Goal: Information Seeking & Learning: Learn about a topic

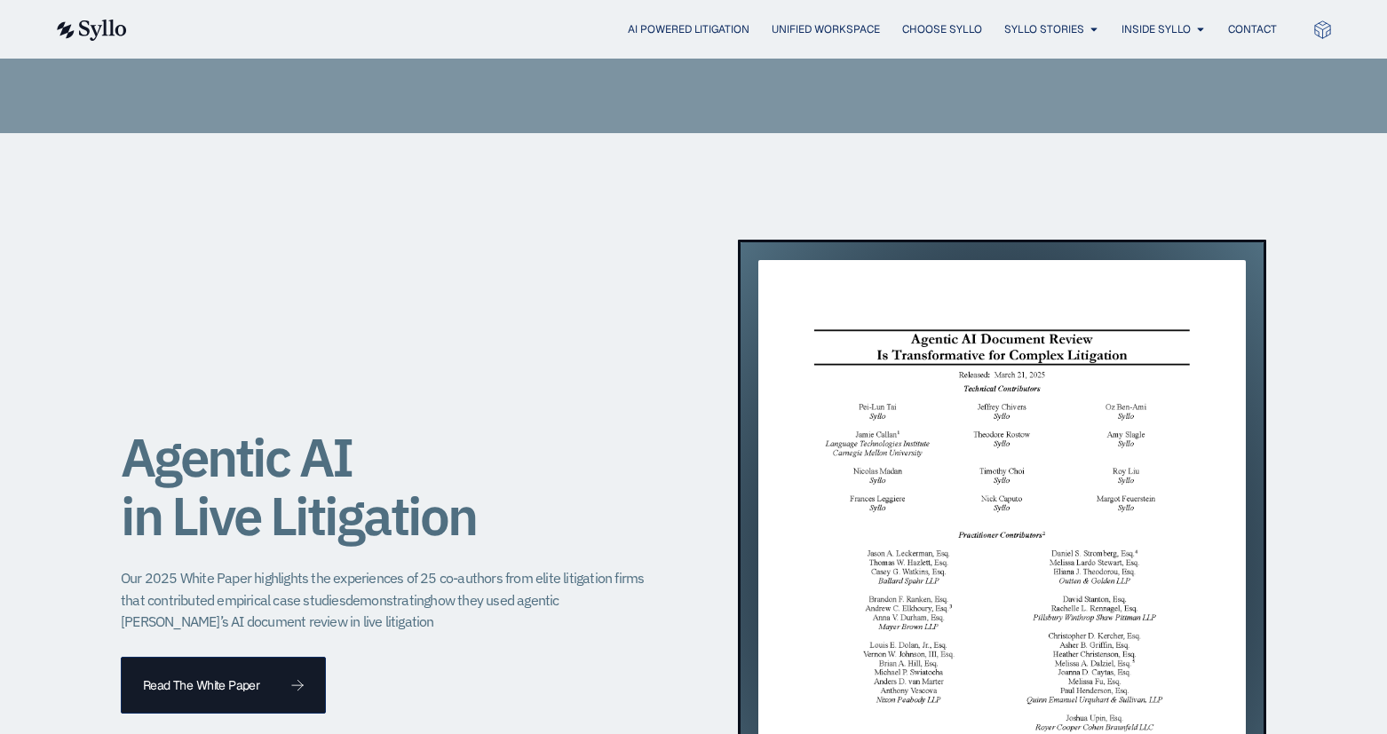
scroll to position [1357, 0]
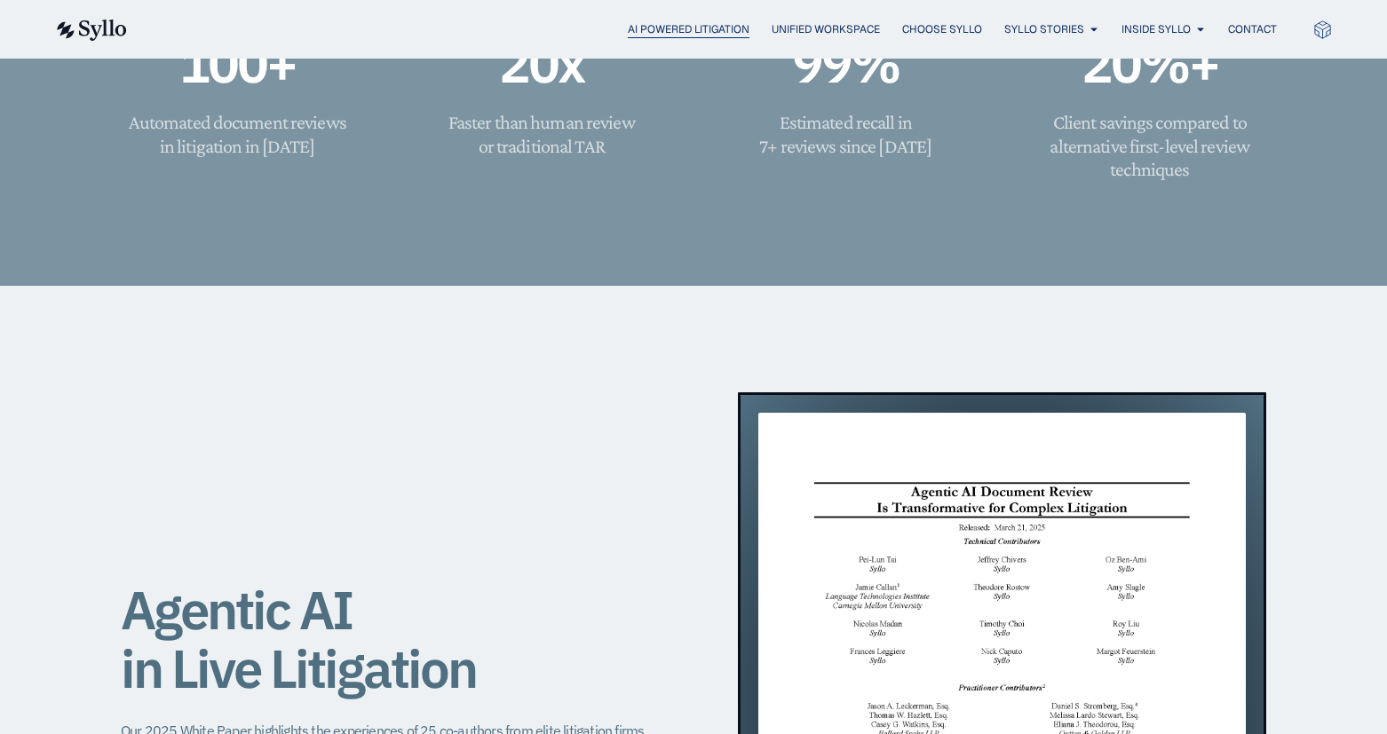
click at [678, 26] on span "AI Powered Litigation" at bounding box center [689, 29] width 122 height 16
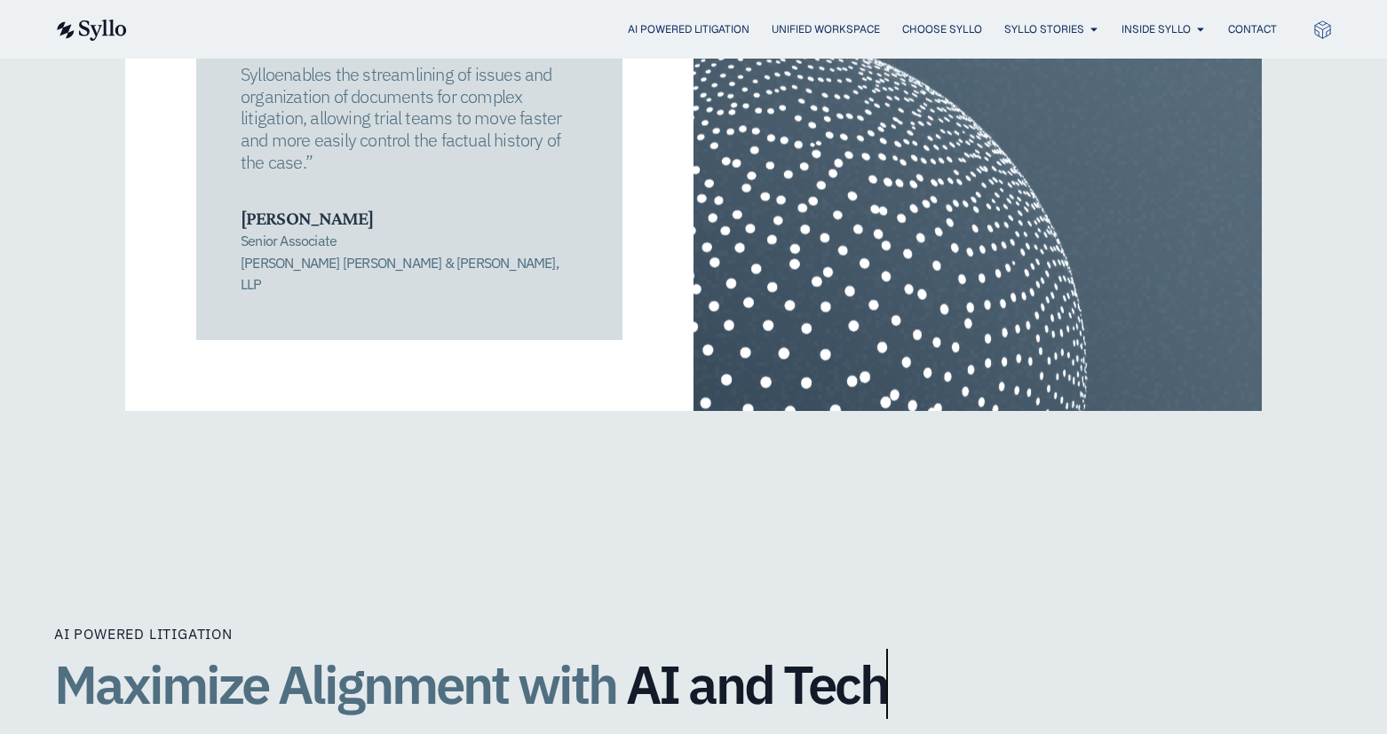
scroll to position [3078, 0]
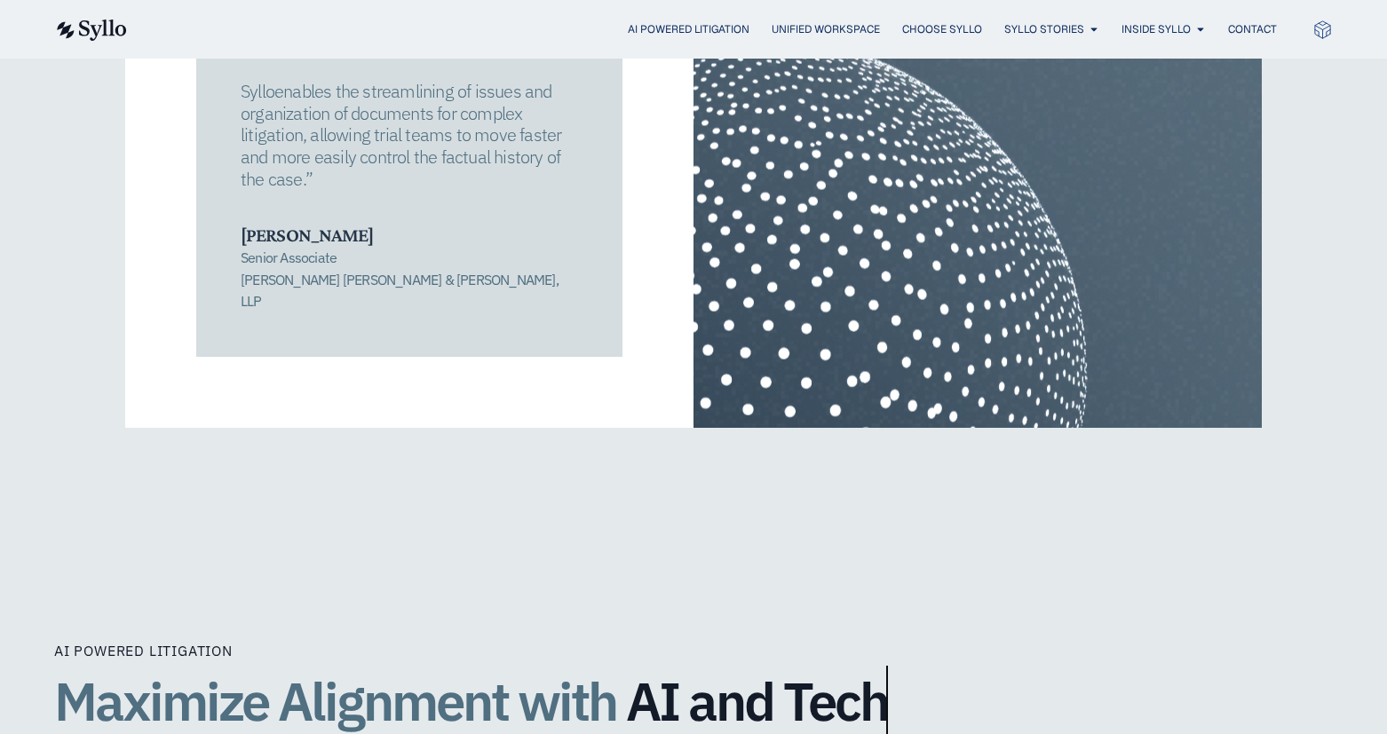
click at [801, 12] on div "AI Powered Litigation Unified Workspace Choose Syllo Syllo Stories Close Syllo …" at bounding box center [693, 29] width 1279 height 59
click at [803, 21] on span "Unified Workspace" at bounding box center [826, 29] width 108 height 16
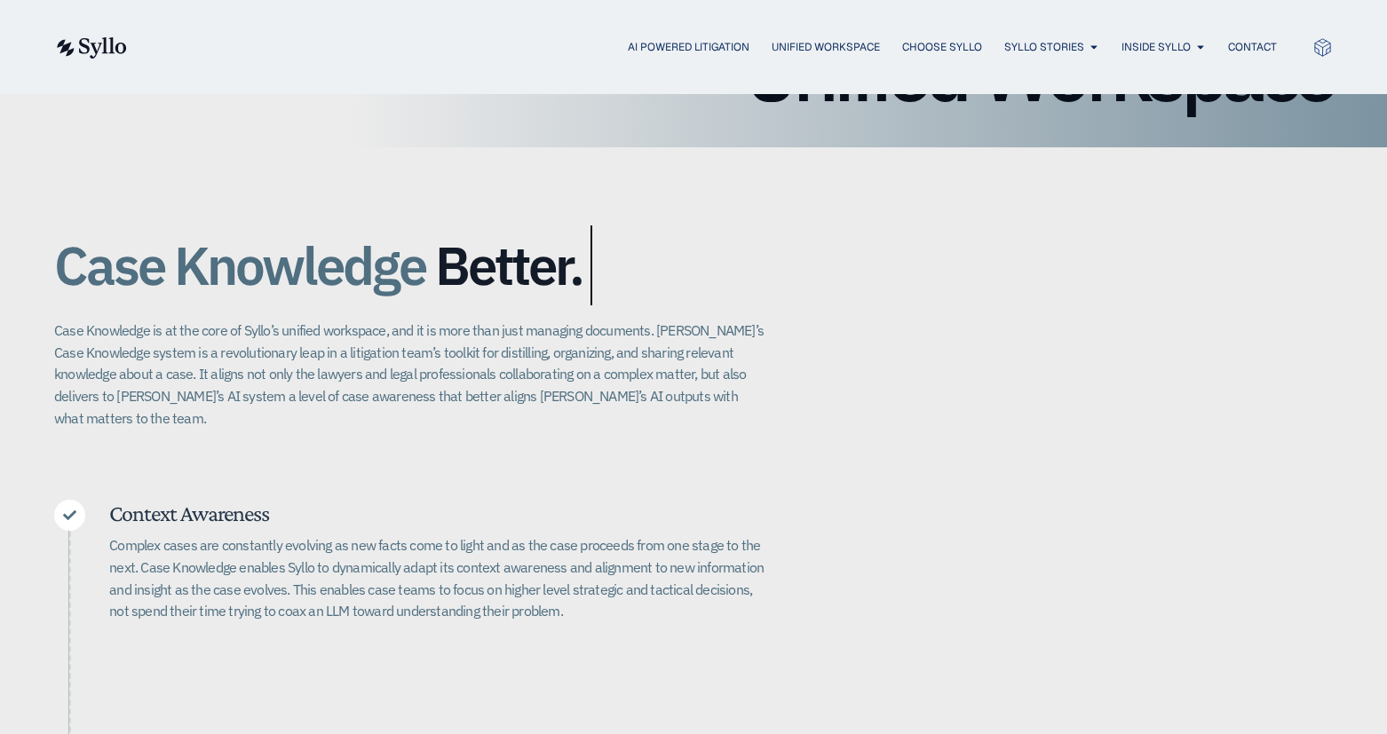
scroll to position [622, 0]
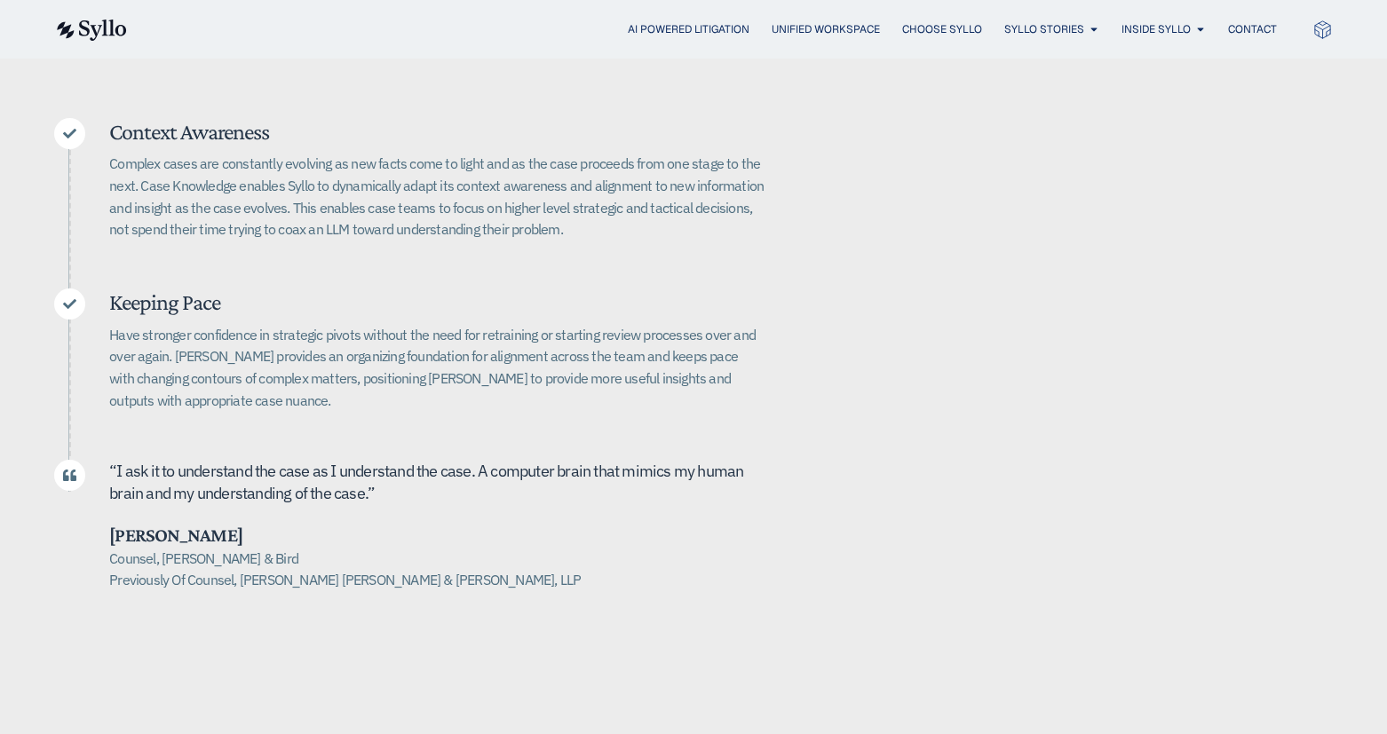
click at [932, 16] on div "AI Powered Litigation Unified Workspace Choose Syllo Syllo Stories Close Syllo …" at bounding box center [693, 29] width 1279 height 59
click at [934, 26] on span "Choose Syllo" at bounding box center [942, 29] width 80 height 16
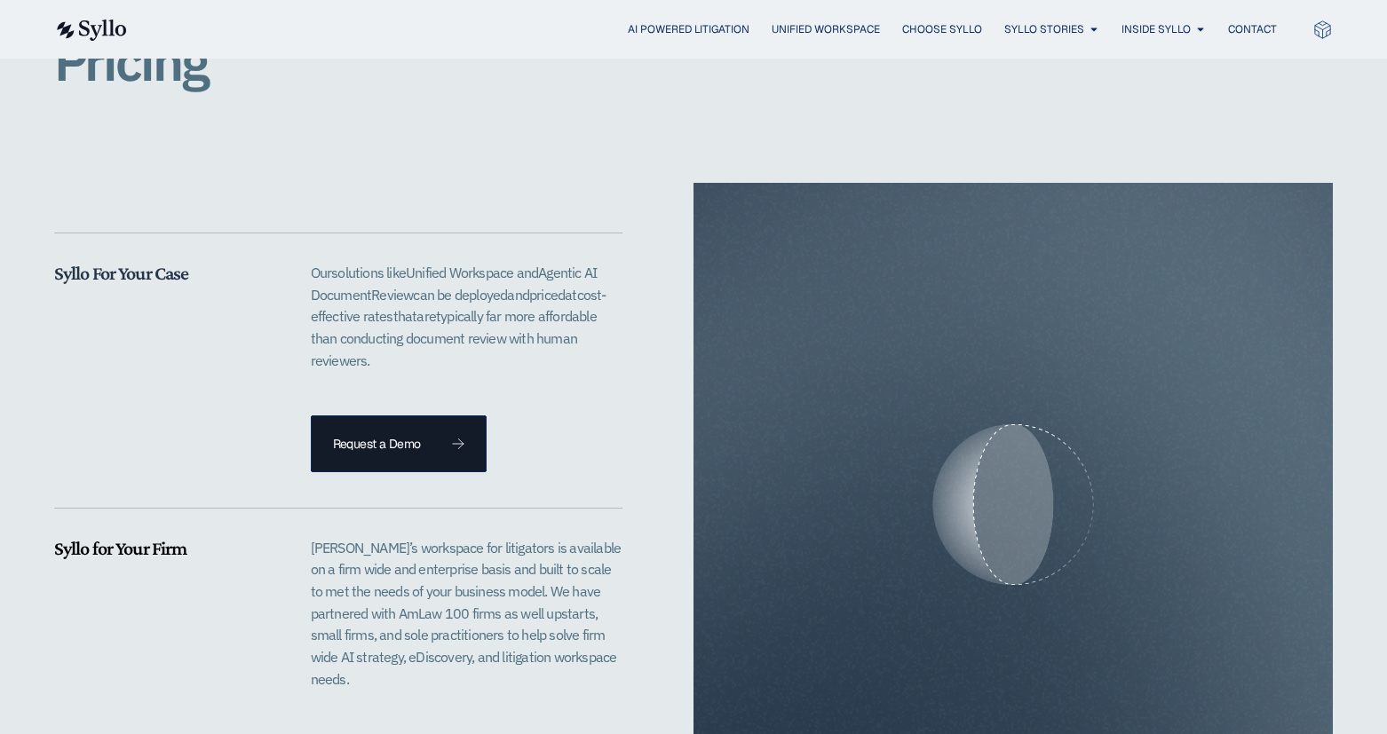
scroll to position [3730, 0]
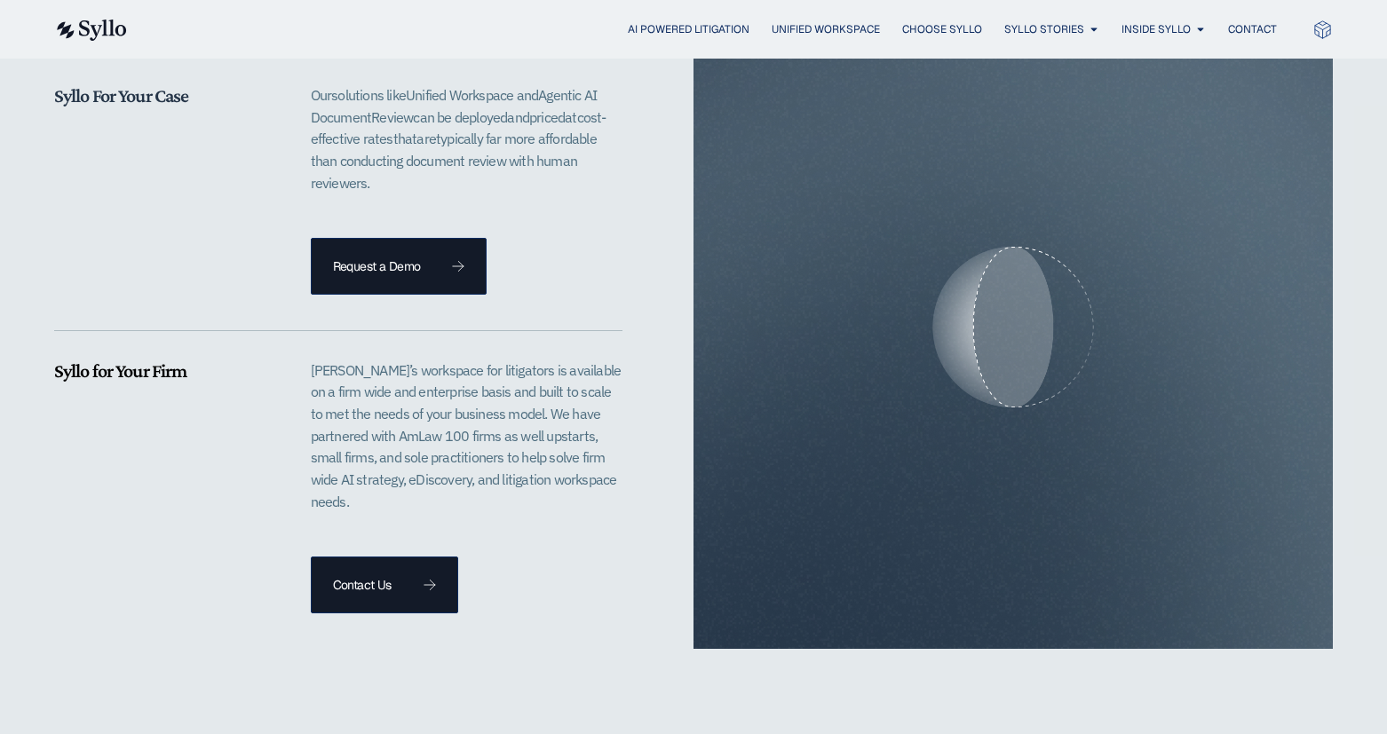
click at [381, 108] on span "eview" at bounding box center [396, 117] width 34 height 18
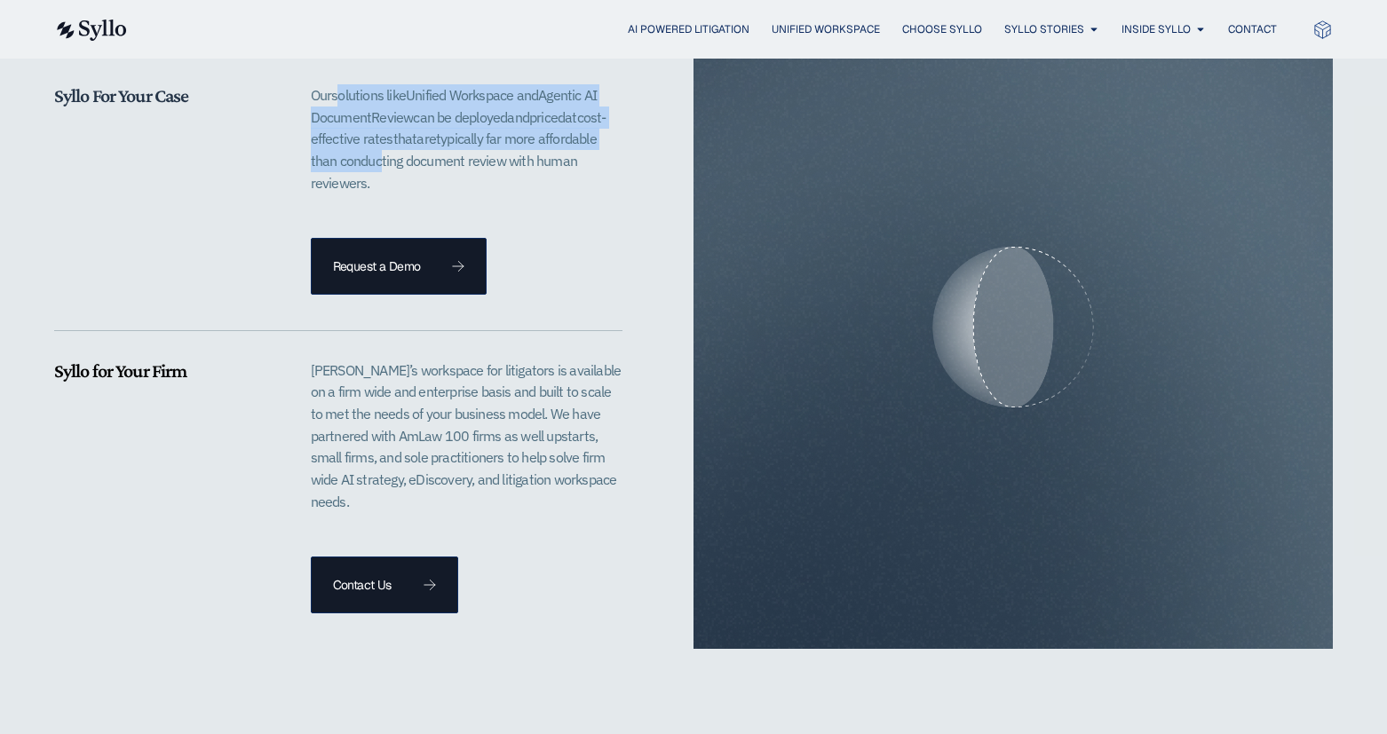
drag, startPoint x: 376, startPoint y: 147, endPoint x: 340, endPoint y: 71, distance: 83.4
click at [340, 86] on span "Our solutions like Unified Workspace and Agentic AI D ocument R eview can be de…" at bounding box center [459, 139] width 296 height 106
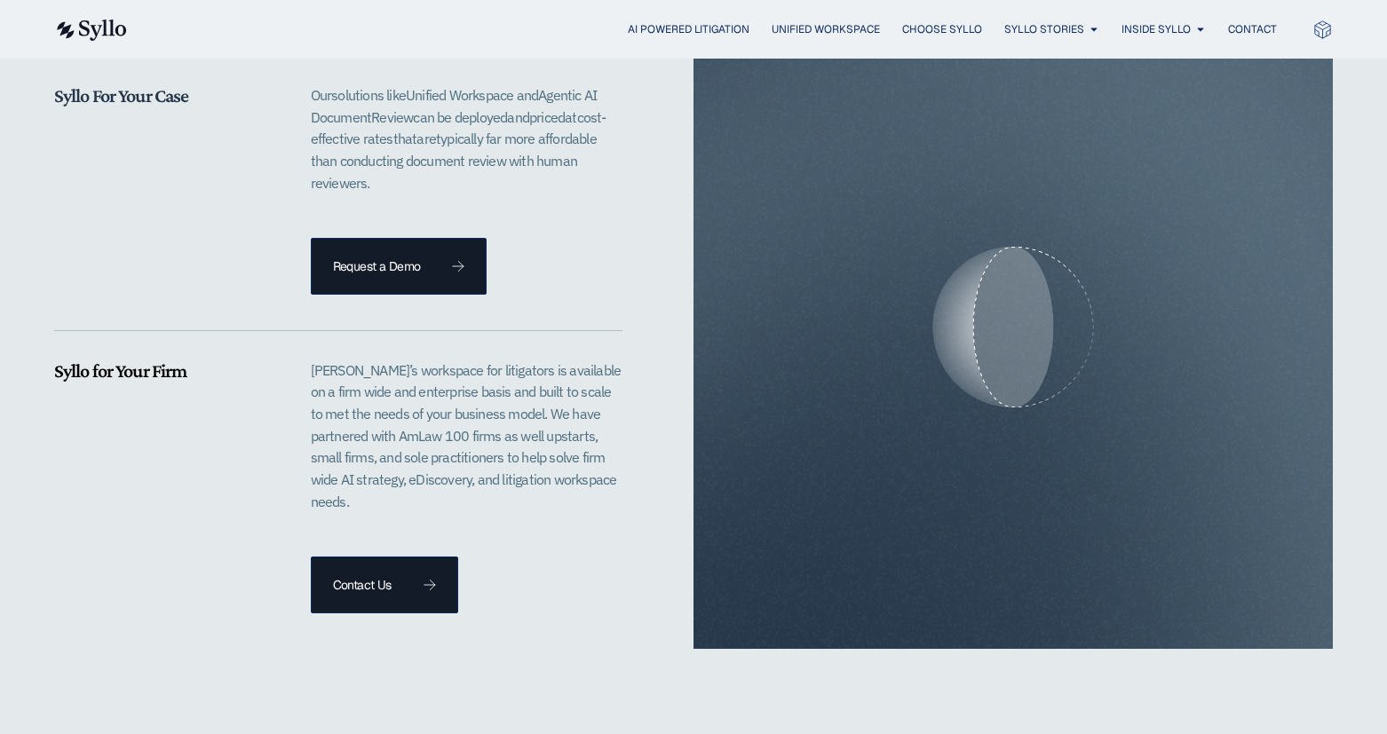
click at [337, 86] on span "solutions like" at bounding box center [368, 95] width 75 height 18
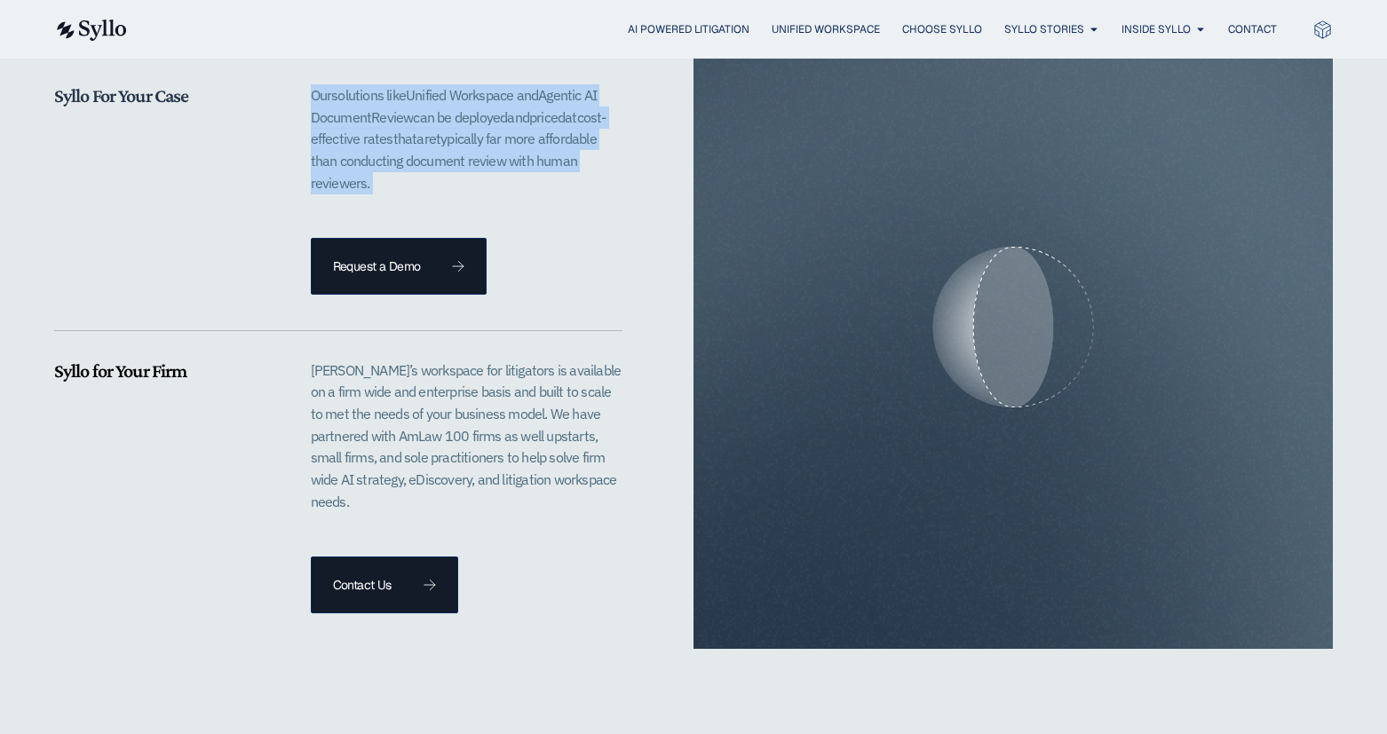
drag, startPoint x: 313, startPoint y: 71, endPoint x: 470, endPoint y: 157, distance: 178.5
click at [470, 157] on p "Our solutions like Unified Workspace and Agentic AI D ocument R eview can be de…" at bounding box center [467, 138] width 312 height 109
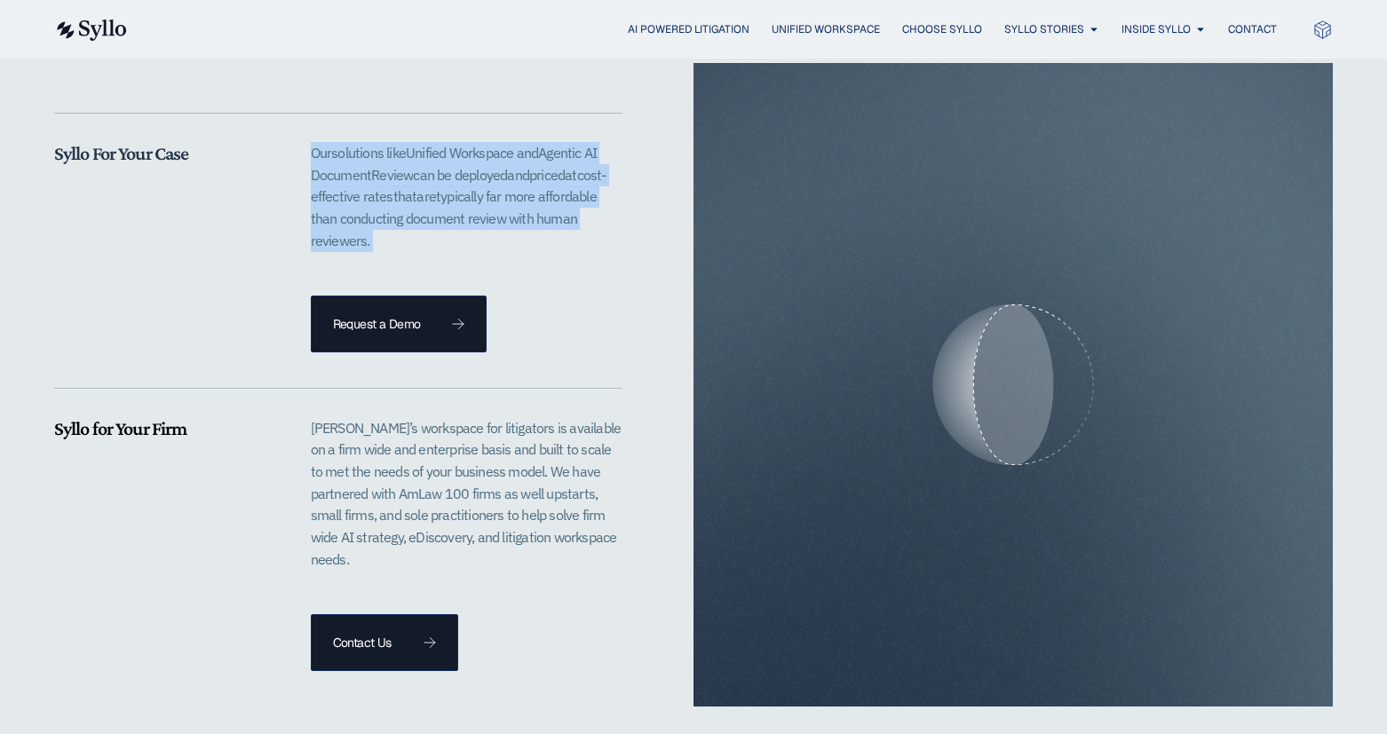
scroll to position [3641, 0]
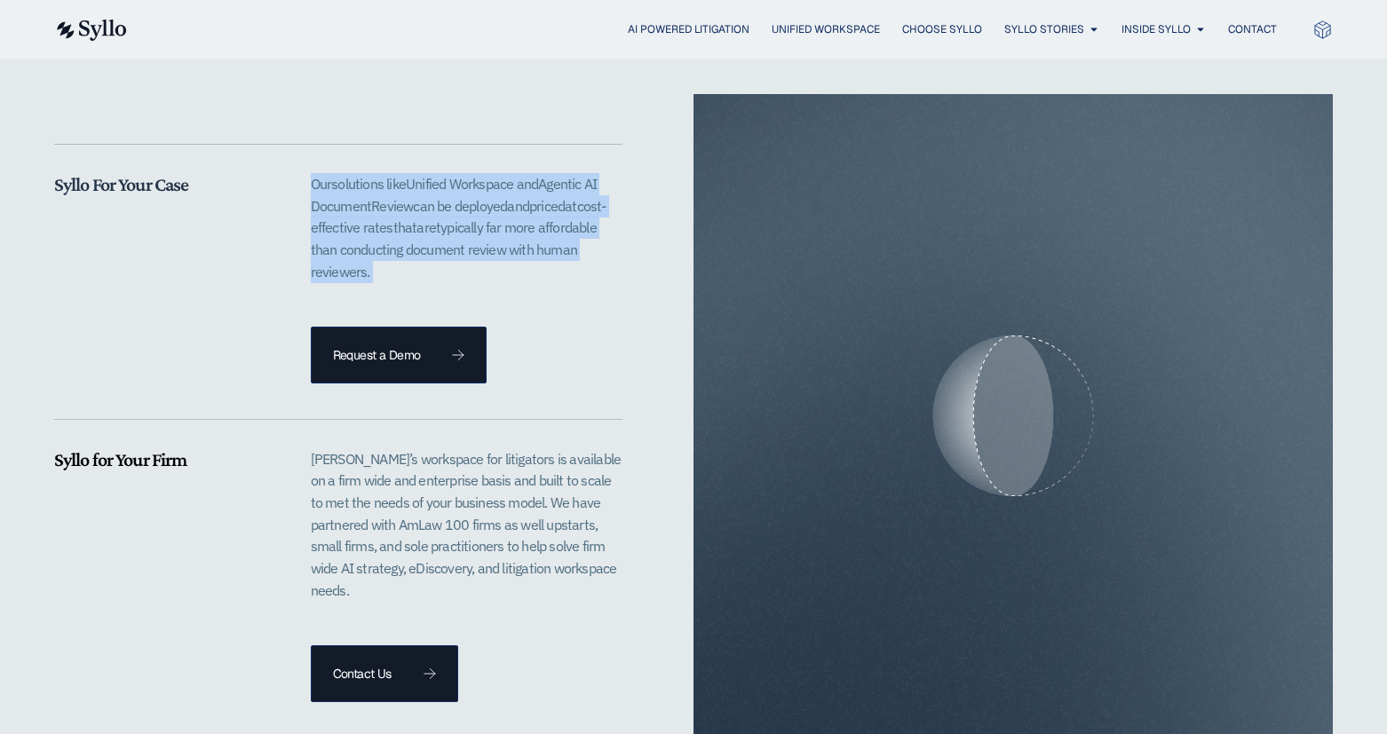
copy p "Our solutions like Unified Workspace and Agentic AI D ocument R eview can be de…"
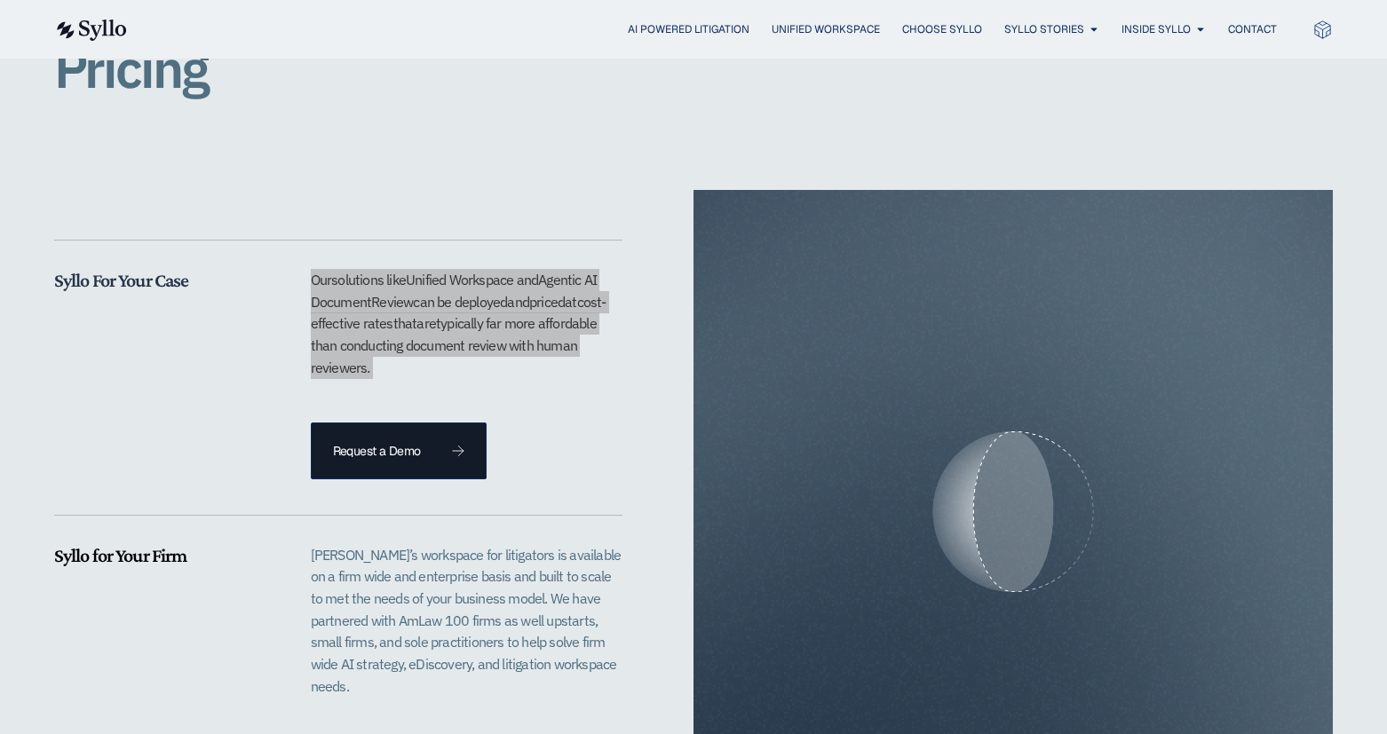
scroll to position [3730, 0]
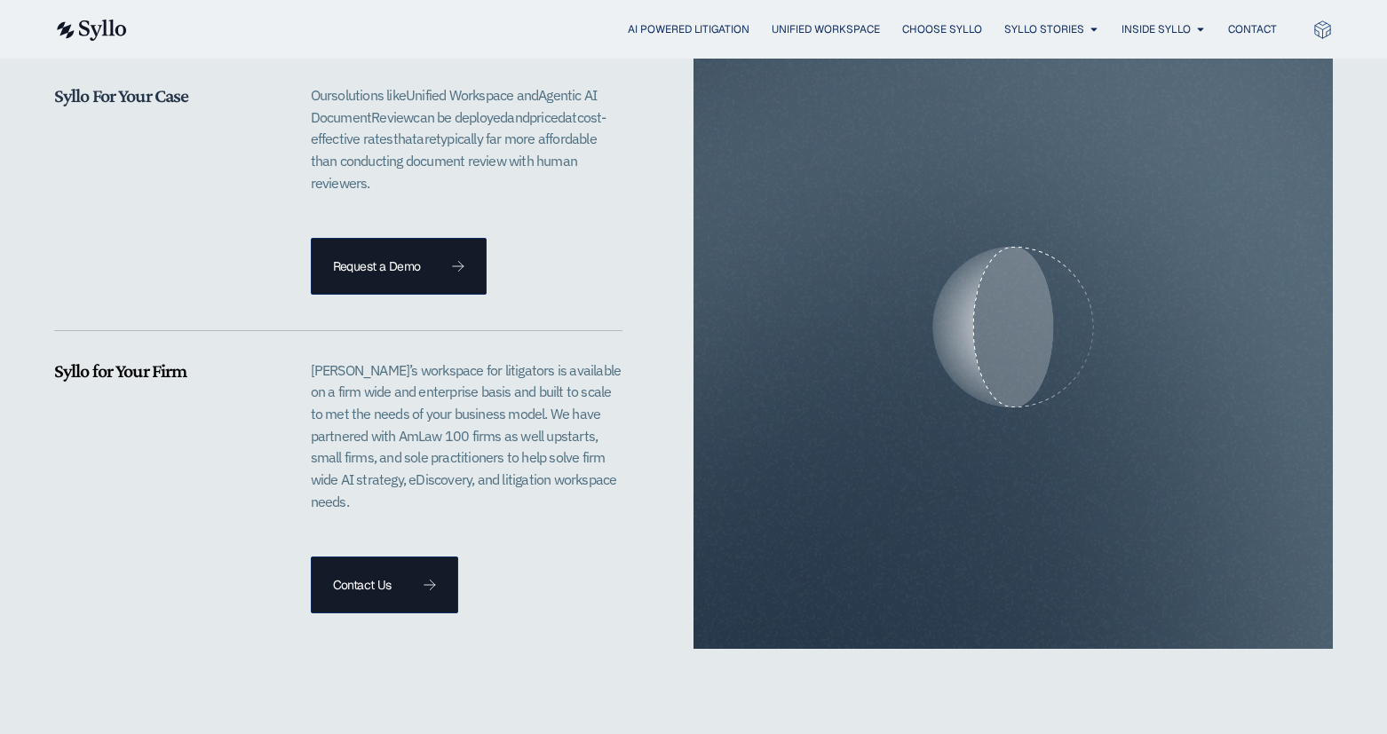
click at [93, 287] on div "Syllo For Your Case Our solutions like Unified Workspace and Agentic AI D ocume…" at bounding box center [338, 327] width 568 height 572
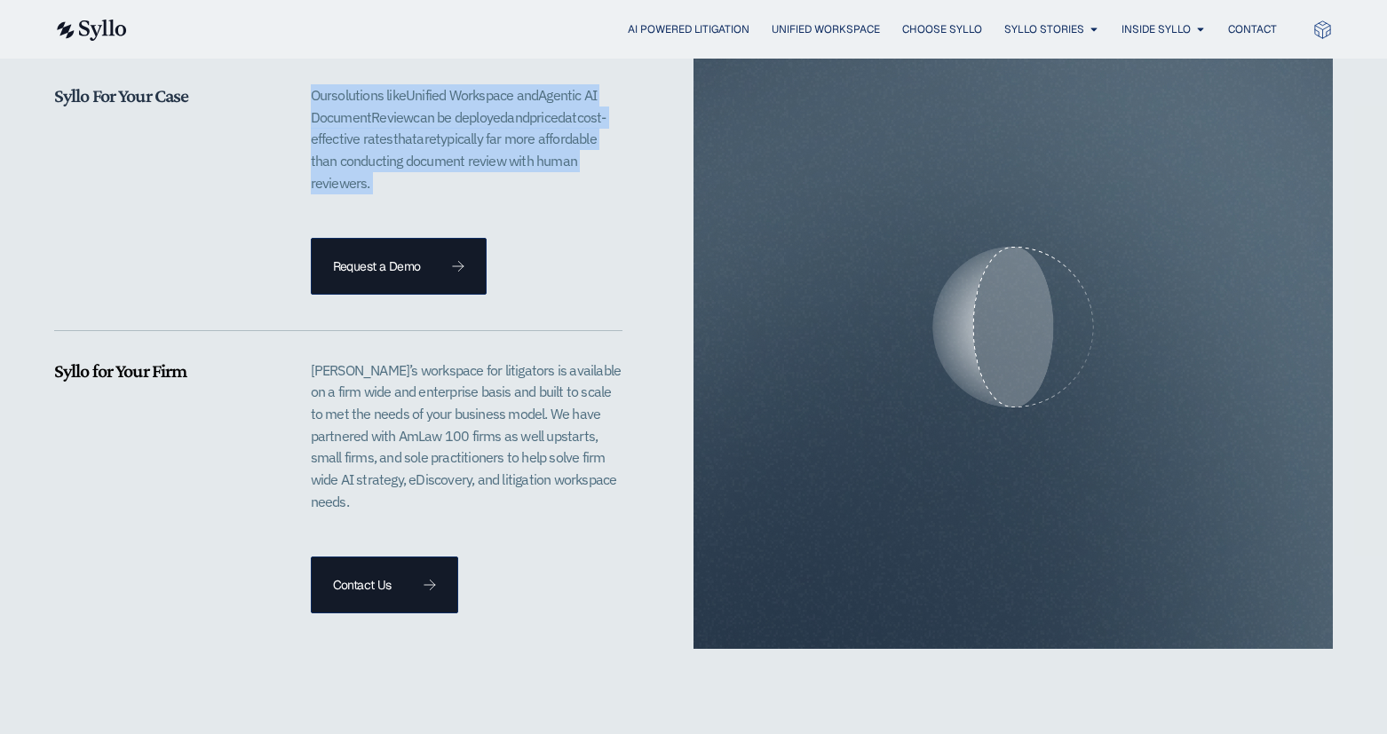
drag, startPoint x: 306, startPoint y: 73, endPoint x: 417, endPoint y: 163, distance: 143.3
click at [417, 163] on div "Syllo For Your Case Our solutions like Unified Workspace and Agentic AI D ocume…" at bounding box center [338, 189] width 568 height 210
copy p "Our solutions like Unified Workspace and Agentic AI D ocument R eview can be de…"
click at [385, 440] on p "Syllo’s workspace for litigators is available on a firm wide and enterprise bas…" at bounding box center [467, 436] width 312 height 153
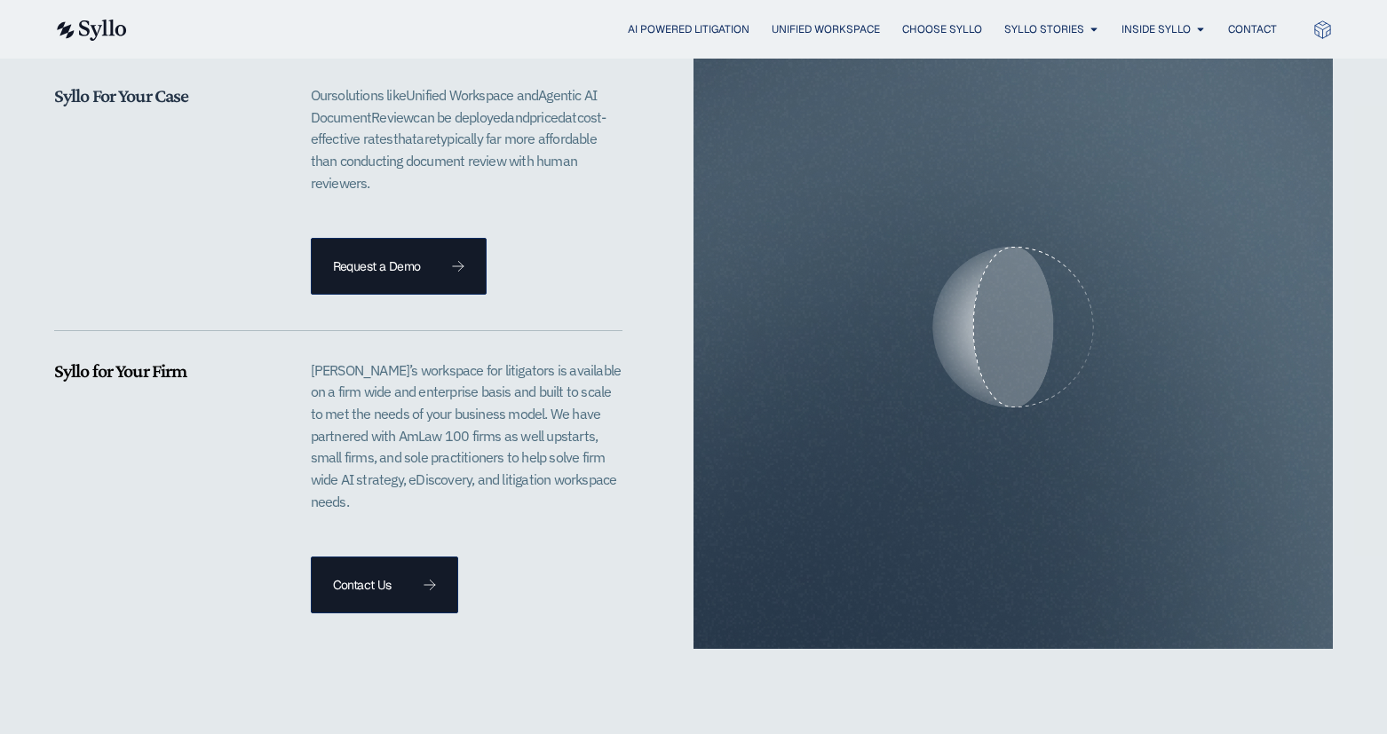
click at [328, 360] on p "Syllo’s workspace for litigators is available on a firm wide and enterprise bas…" at bounding box center [467, 436] width 312 height 153
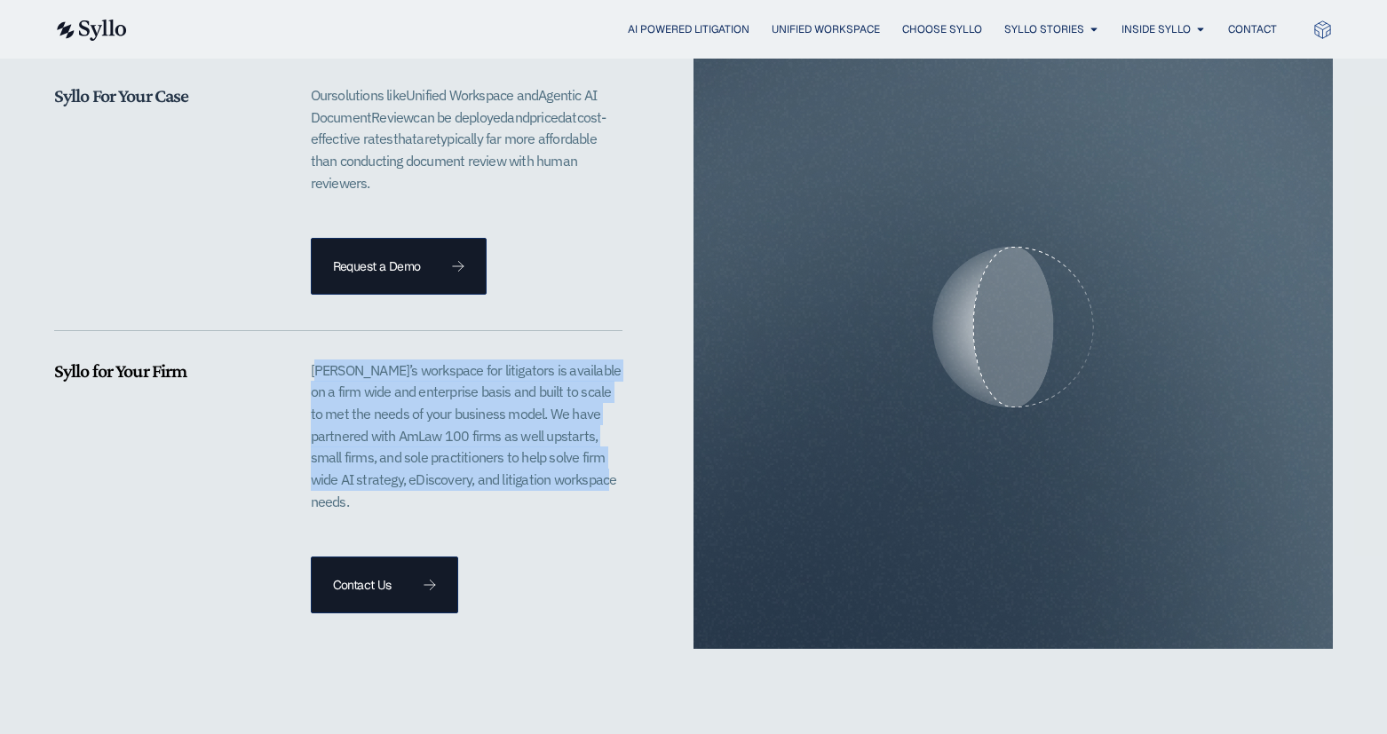
drag, startPoint x: 314, startPoint y: 345, endPoint x: 570, endPoint y: 457, distance: 279.2
click at [570, 457] on p "Syllo’s workspace for litigators is available on a firm wide and enterprise bas…" at bounding box center [467, 436] width 312 height 153
click at [572, 457] on p "Syllo’s workspace for litigators is available on a firm wide and enterprise bas…" at bounding box center [467, 436] width 312 height 153
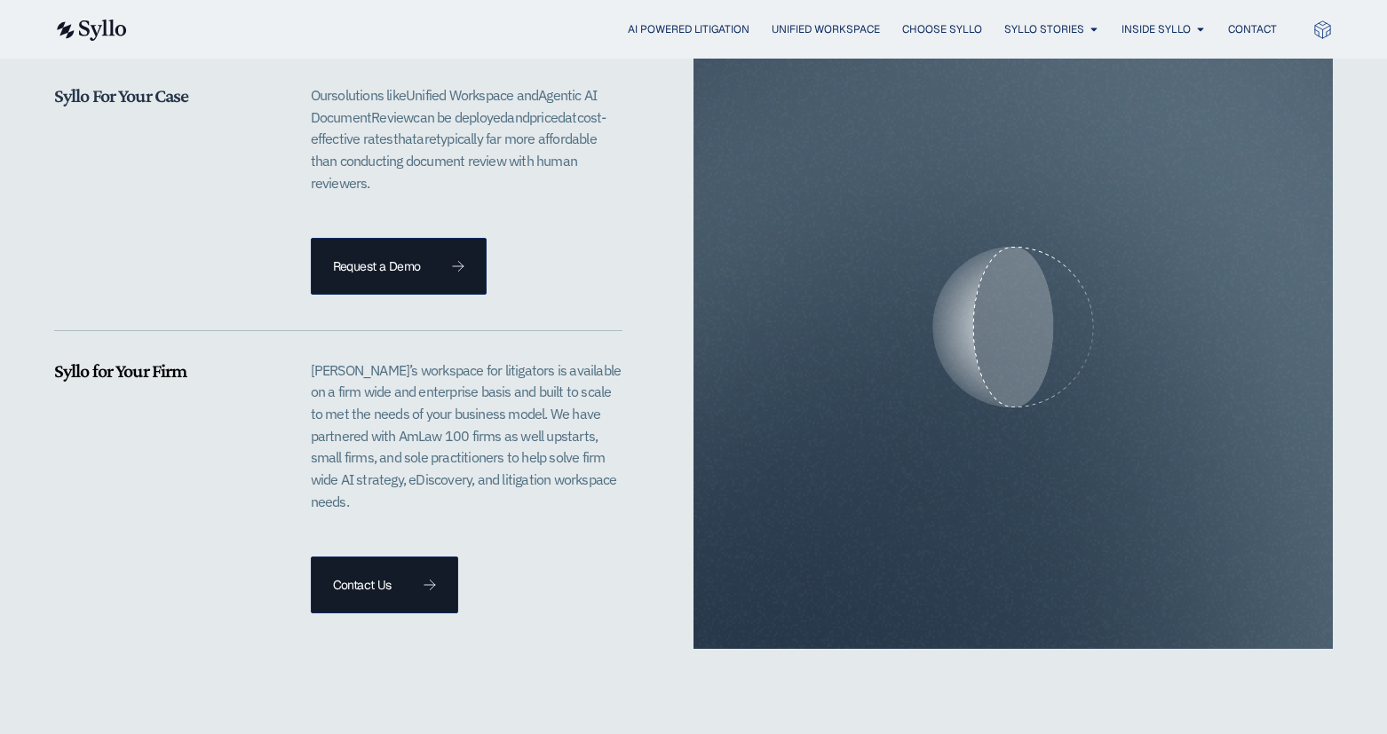
drag, startPoint x: 563, startPoint y: 460, endPoint x: 294, endPoint y: 363, distance: 286.0
click at [294, 363] on div "Syllo for Your Firm Syllo’s workspace for litigators is available on a firm wid…" at bounding box center [338, 487] width 568 height 254
copy div "Syllo’s workspace for litigators is available on a firm wide and enterprise bas…"
click at [316, 360] on p "Syllo’s workspace for litigators is available on a firm wide and enterprise bas…" at bounding box center [467, 436] width 312 height 153
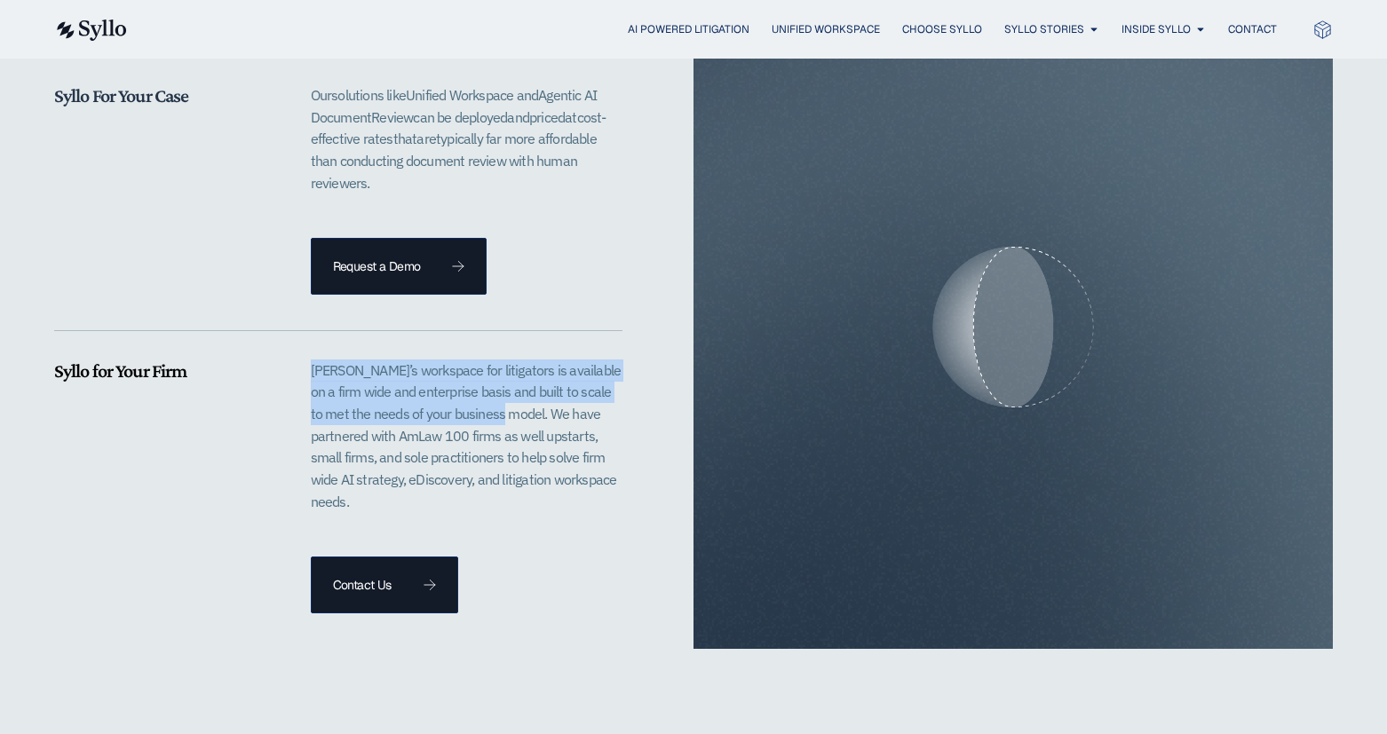
drag, startPoint x: 312, startPoint y: 348, endPoint x: 500, endPoint y: 394, distance: 193.9
click at [488, 398] on p "Syllo’s workspace for litigators is available on a firm wide and enterprise bas…" at bounding box center [467, 436] width 312 height 153
copy p "Syllo’s workspace for litigators is available on a firm wide and enterprise bas…"
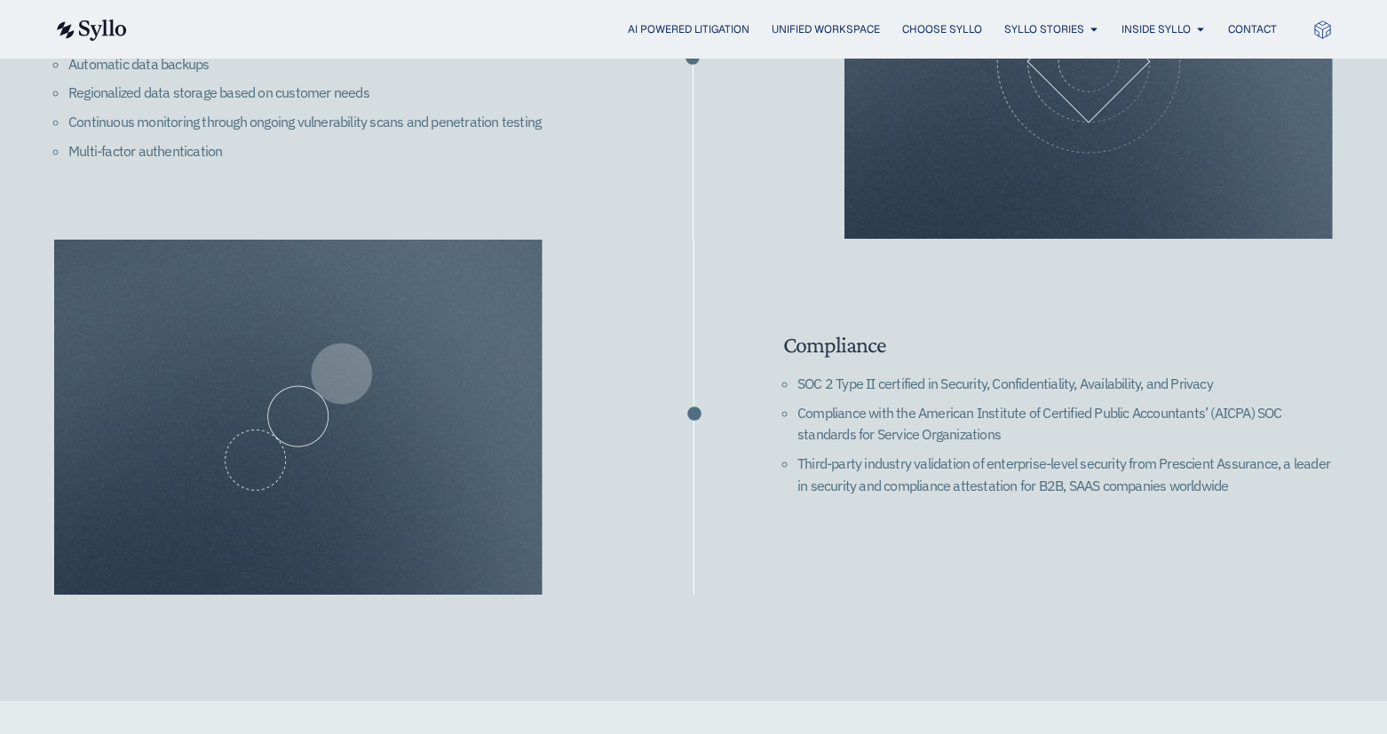
scroll to position [2753, 0]
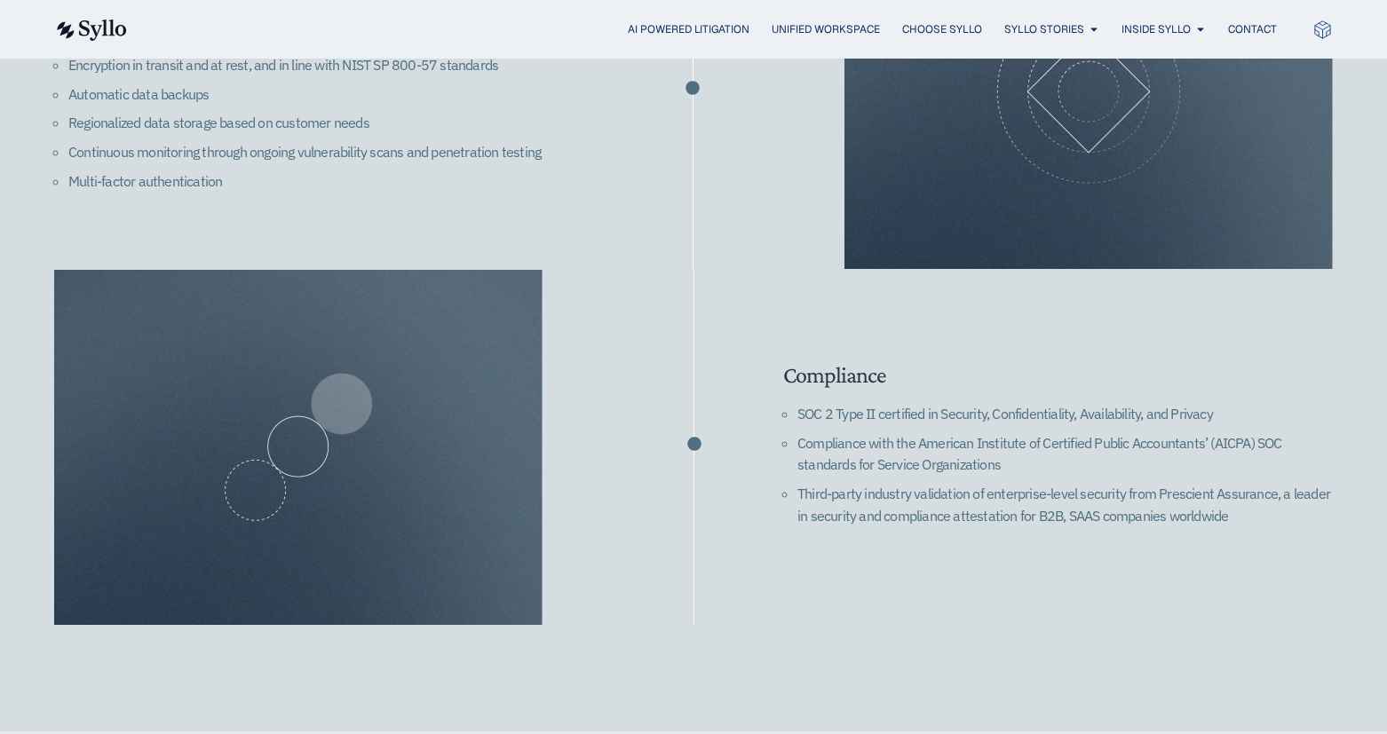
click at [83, 1] on div "AI Powered Litigation Unified Workspace Choose Syllo Syllo Stories Close Syllo …" at bounding box center [693, 29] width 1279 height 59
